Goal: Transaction & Acquisition: Purchase product/service

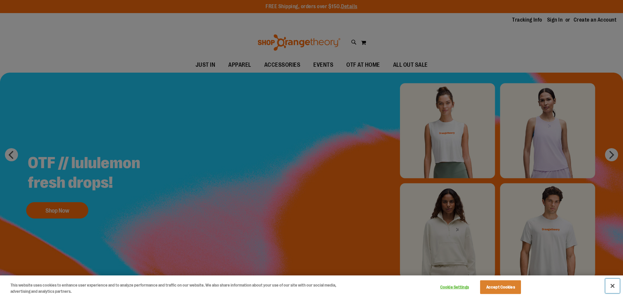
click at [612, 287] on button "Close" at bounding box center [612, 286] width 14 height 14
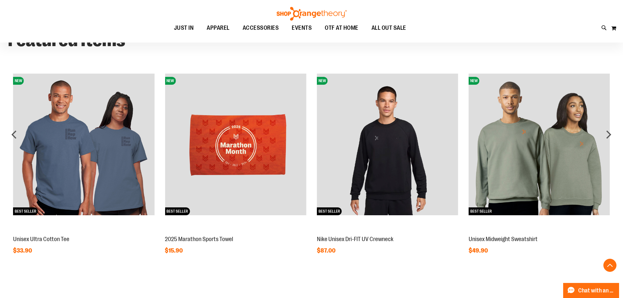
scroll to position [556, 0]
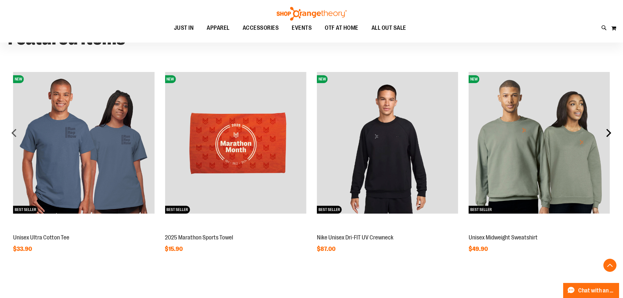
click at [604, 134] on div "next" at bounding box center [608, 132] width 13 height 13
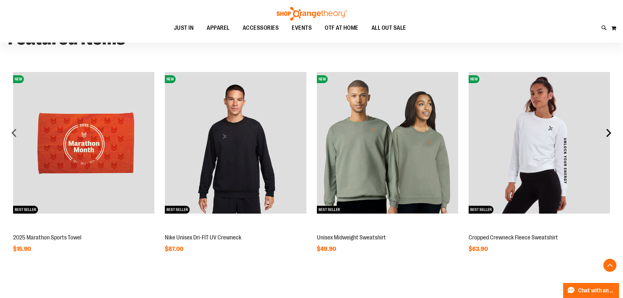
click at [604, 134] on div "next" at bounding box center [608, 132] width 13 height 13
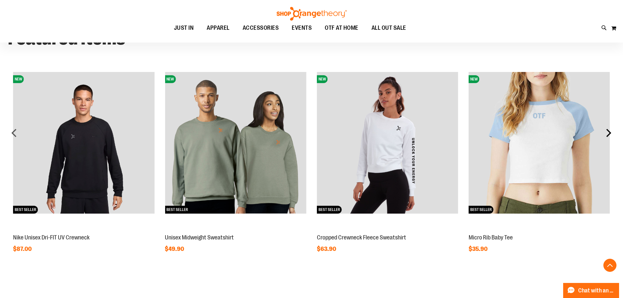
click at [604, 134] on div "next" at bounding box center [608, 132] width 13 height 13
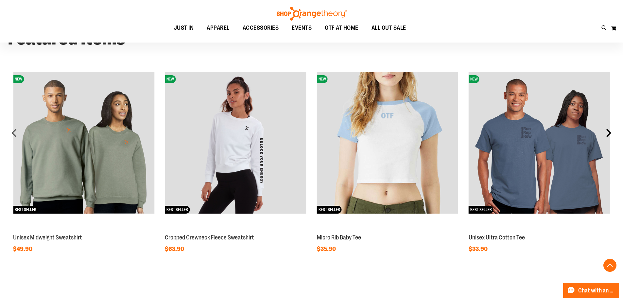
click at [604, 134] on div "next" at bounding box center [608, 132] width 13 height 13
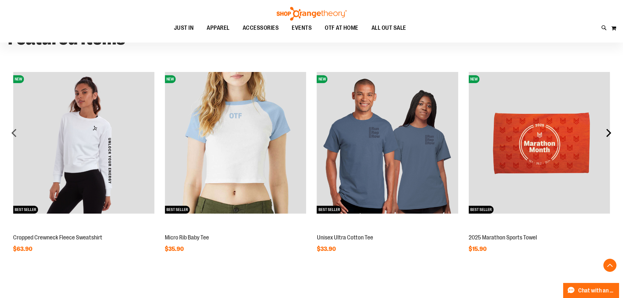
click at [604, 134] on div "next" at bounding box center [608, 132] width 13 height 13
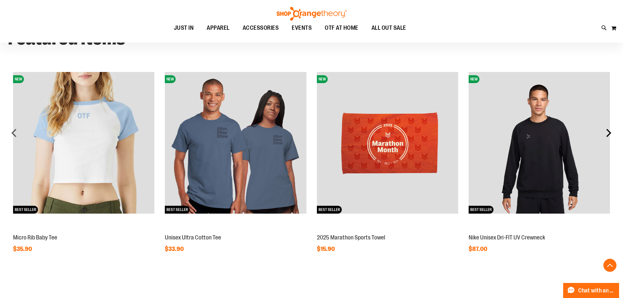
click at [604, 134] on div "next" at bounding box center [608, 132] width 13 height 13
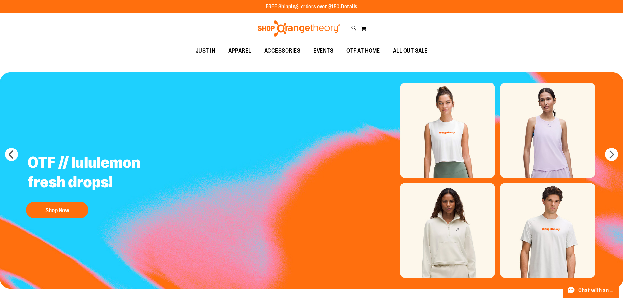
scroll to position [33, 0]
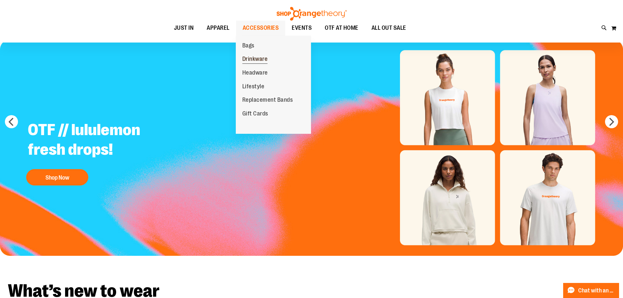
click at [251, 59] on span "Drinkware" at bounding box center [254, 60] width 25 height 8
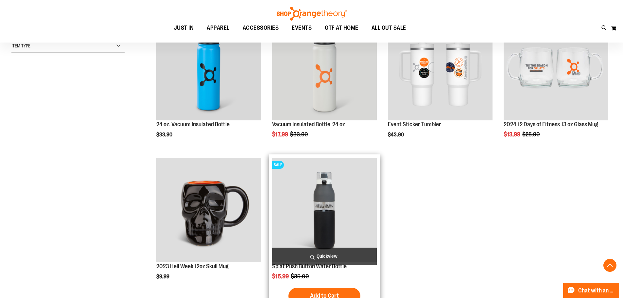
scroll to position [163, 0]
